Goal: Task Accomplishment & Management: Use online tool/utility

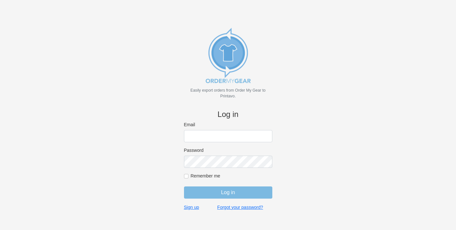
type input "[PERSON_NAME][EMAIL_ADDRESS][DOMAIN_NAME]"
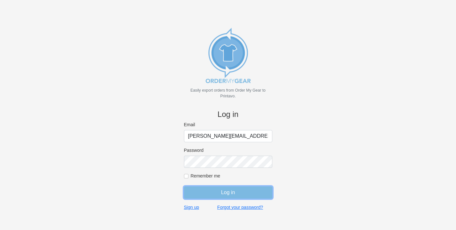
click at [227, 195] on input "Log in" at bounding box center [228, 192] width 88 height 12
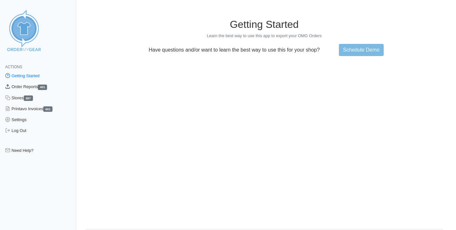
click at [27, 90] on link "Order Reports 401" at bounding box center [38, 86] width 76 height 11
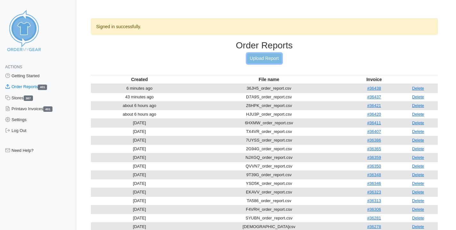
click at [261, 57] on link "Upload Report" at bounding box center [264, 58] width 35 height 10
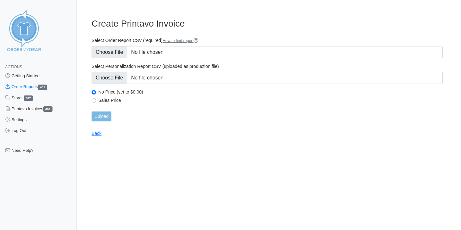
type input "C:\fakepath\PNMYU_order_report.csv"
click at [106, 115] on input "Upload" at bounding box center [102, 116] width 20 height 10
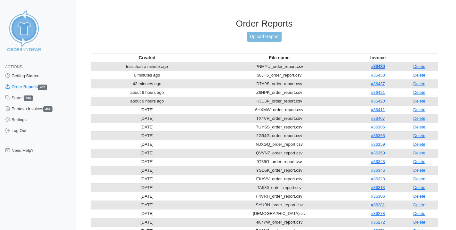
drag, startPoint x: 388, startPoint y: 66, endPoint x: 373, endPoint y: 67, distance: 14.7
click at [373, 67] on td "#36439" at bounding box center [379, 66] width 46 height 9
copy link "36439"
